Goal: Information Seeking & Learning: Learn about a topic

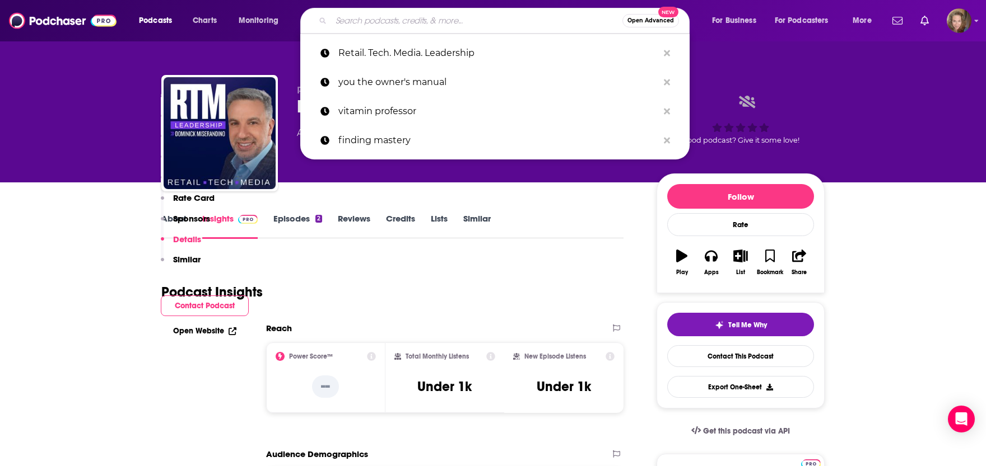
scroll to position [1355, 0]
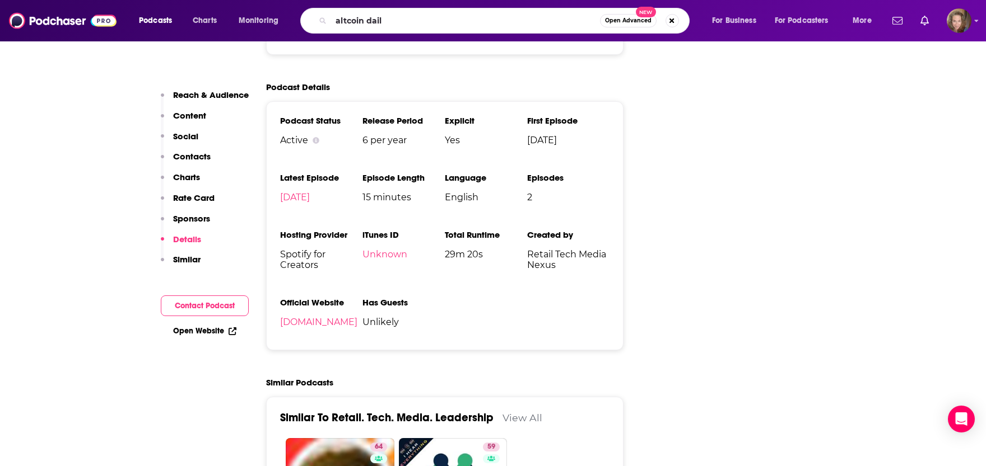
type input "altcoin daily"
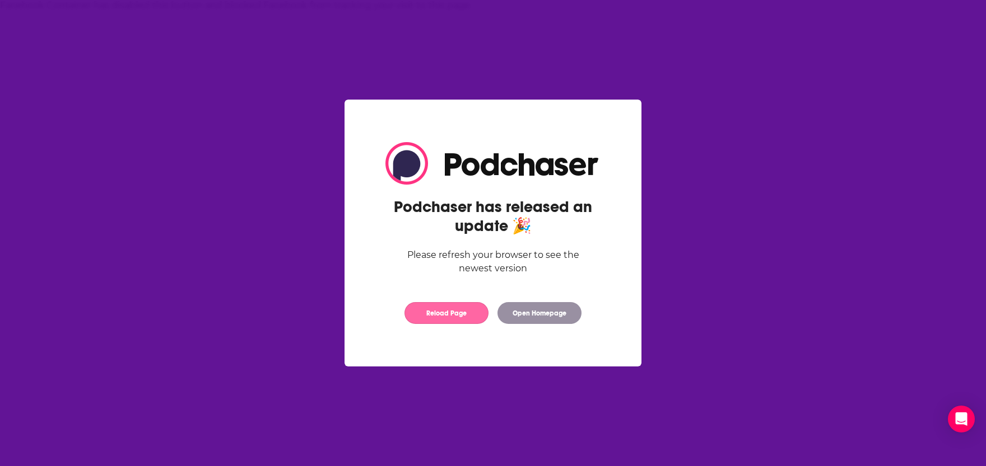
click at [411, 315] on button "Reload Page" at bounding box center [446, 313] width 84 height 22
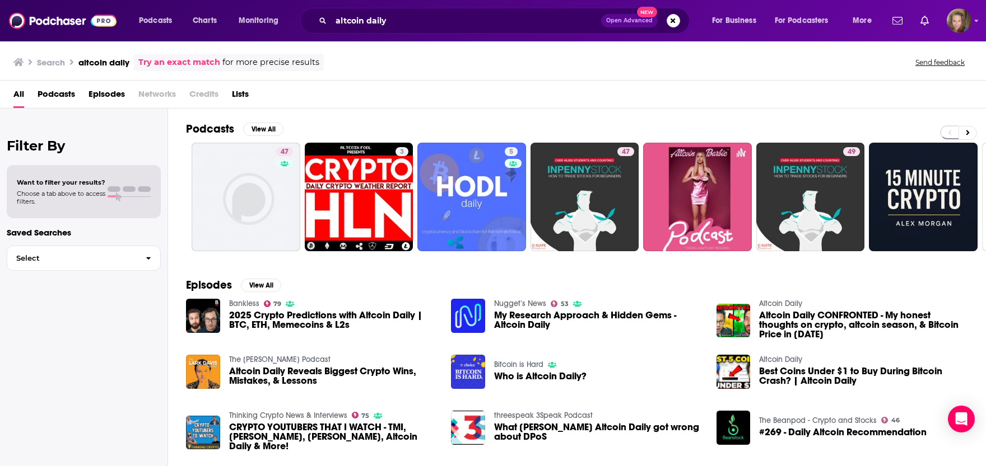
click at [217, 129] on h2 "Podcasts" at bounding box center [210, 129] width 48 height 14
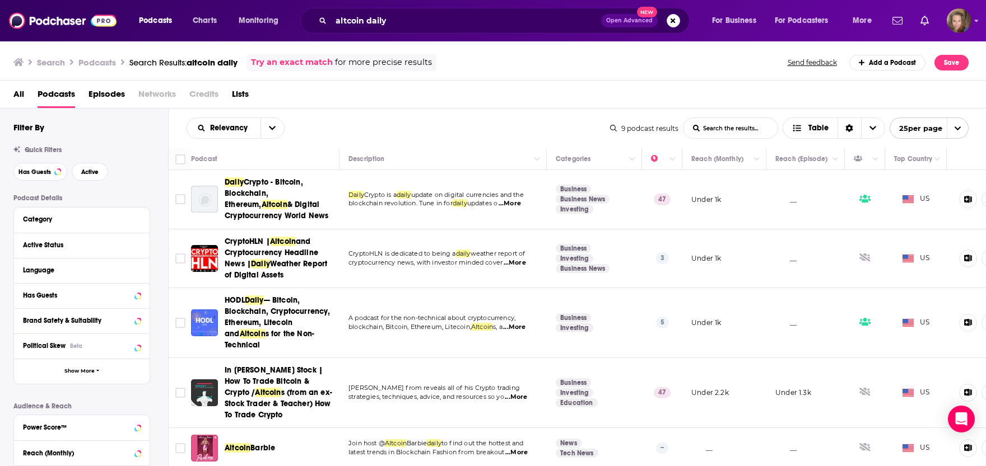
scroll to position [129, 0]
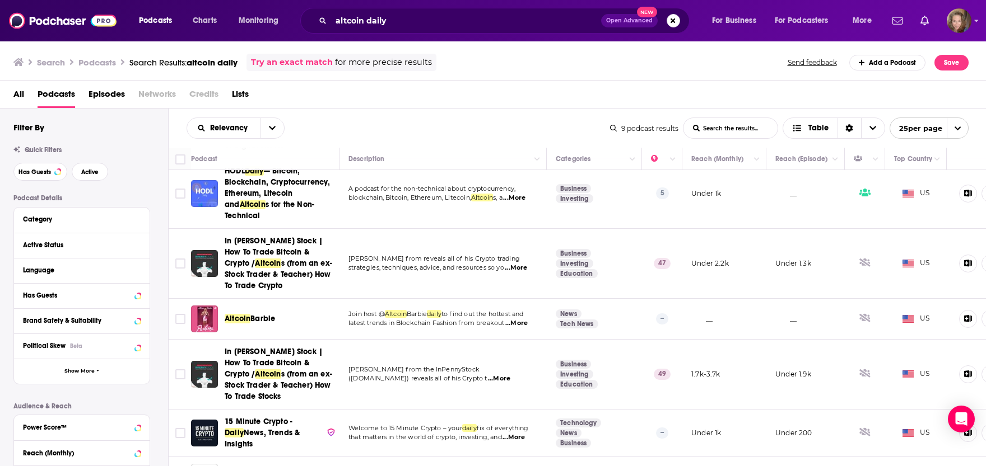
click at [309, 61] on link "Try an exact match" at bounding box center [292, 62] width 82 height 13
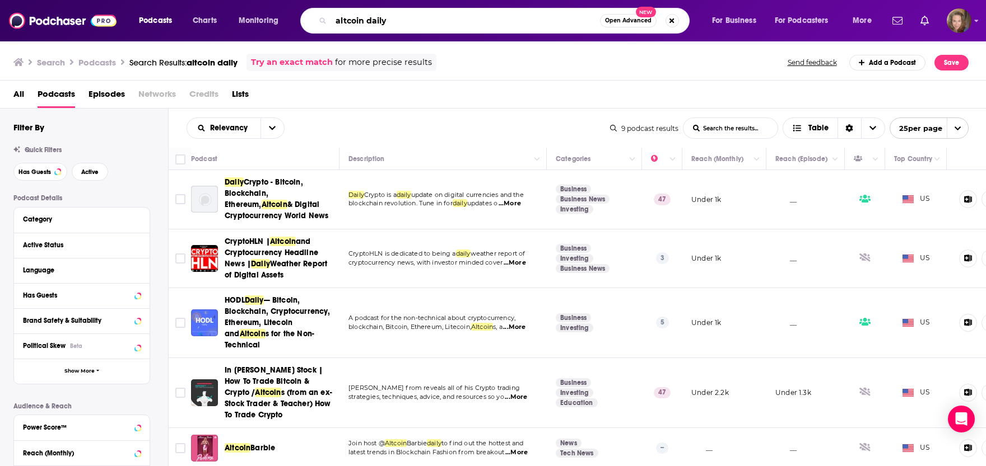
drag, startPoint x: 407, startPoint y: 18, endPoint x: 289, endPoint y: 18, distance: 117.6
click at [331, 18] on input "altcoin daily" at bounding box center [465, 21] width 269 height 18
paste input "Unscrypted Podcast"
type input "Unscrypted Podcast"
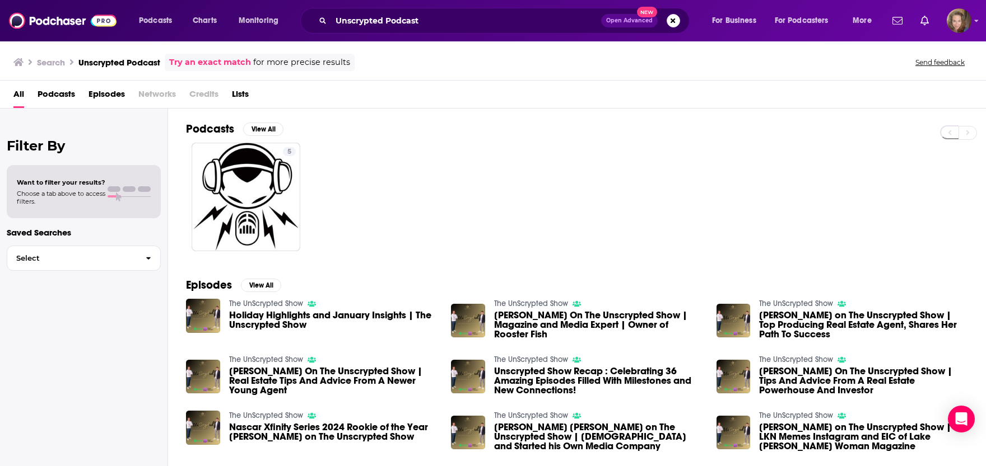
click at [211, 125] on h2 "Podcasts" at bounding box center [210, 129] width 48 height 14
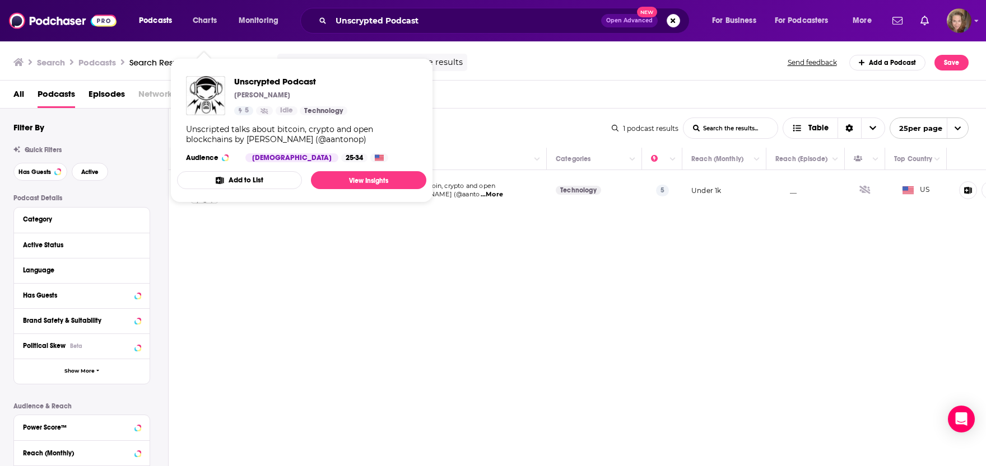
click at [203, 194] on span "Unscrypted Podcast [PERSON_NAME] 5 Idle Technology Unscripted talks about bitco…" at bounding box center [301, 130] width 249 height 144
click at [207, 197] on span "Unscrypted Podcast [PERSON_NAME] 5 Idle Technology Unscripted talks about bitco…" at bounding box center [301, 130] width 249 height 144
click at [261, 83] on span "Unscrypted Podcast" at bounding box center [290, 81] width 113 height 11
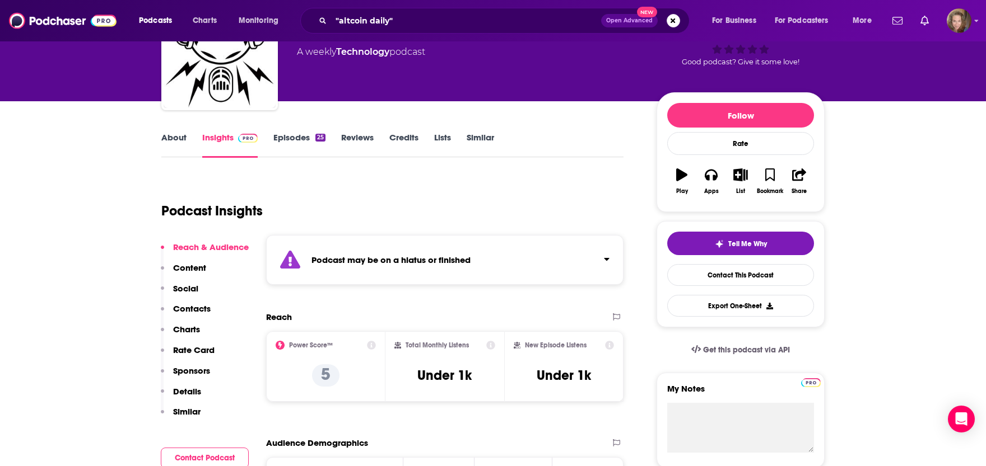
scroll to position [123, 0]
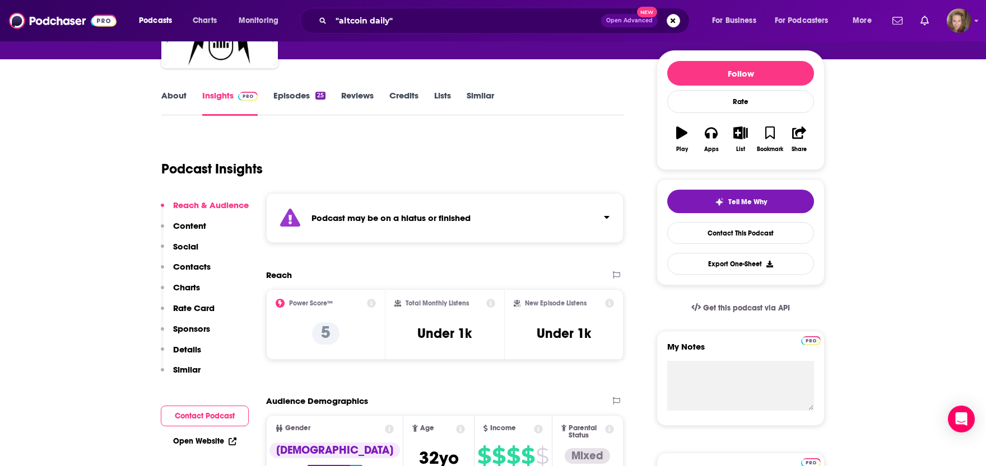
click at [291, 97] on link "Episodes 25" at bounding box center [299, 103] width 52 height 26
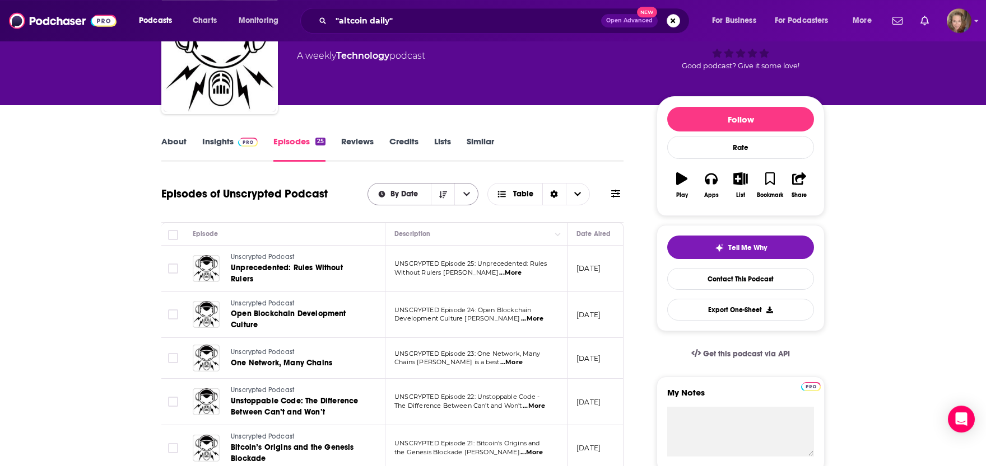
scroll to position [123, 0]
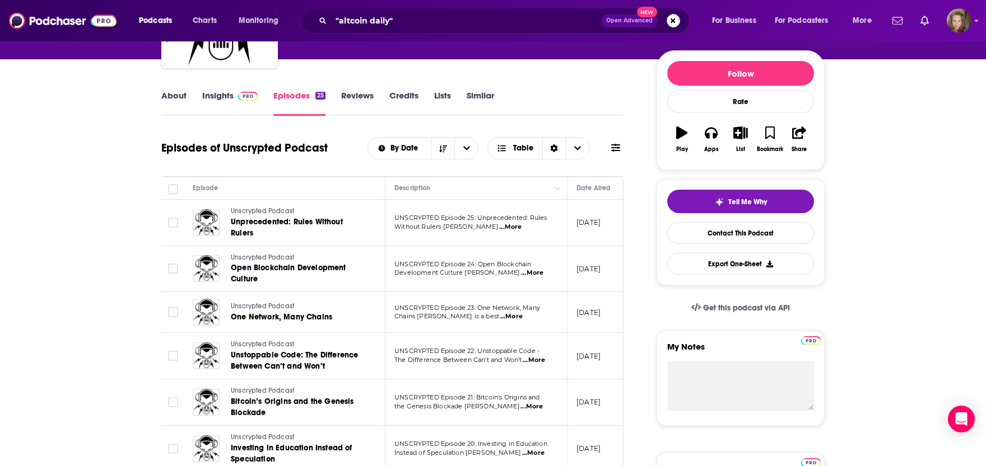
click at [222, 95] on link "Insights" at bounding box center [229, 103] width 55 height 26
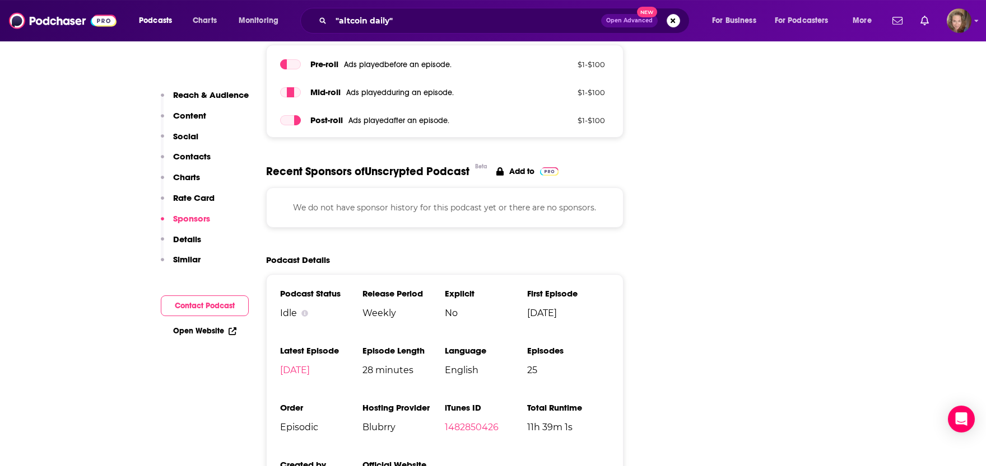
scroll to position [1478, 0]
